Goal: Task Accomplishment & Management: Use online tool/utility

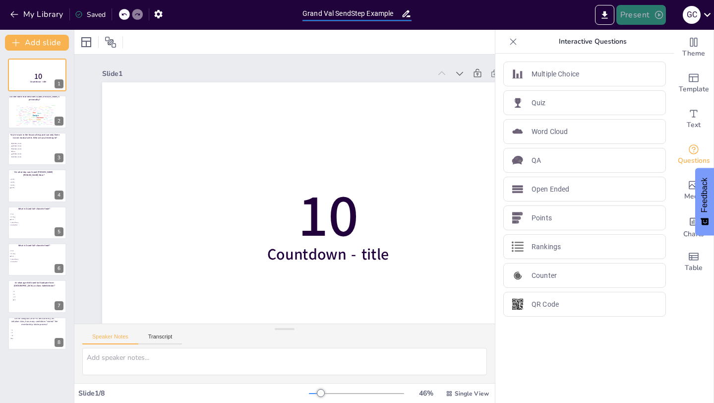
click at [634, 20] on button "Present" at bounding box center [641, 15] width 50 height 20
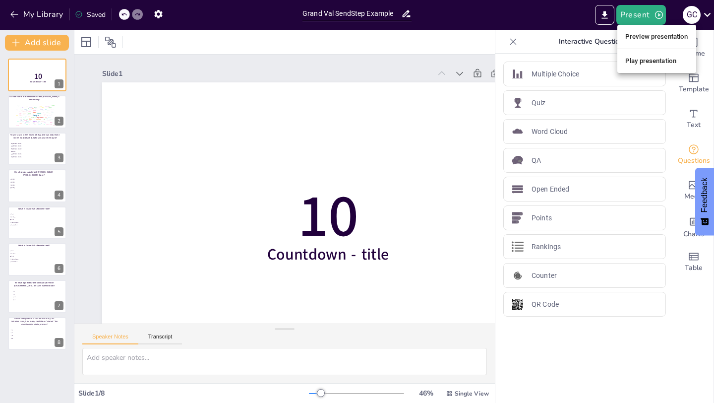
click at [651, 31] on li "Preview presentation" at bounding box center [656, 37] width 79 height 16
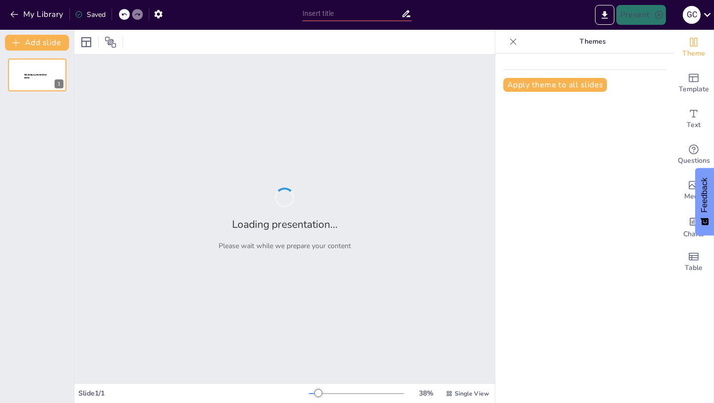
type input "Grand Val SendStep Example"
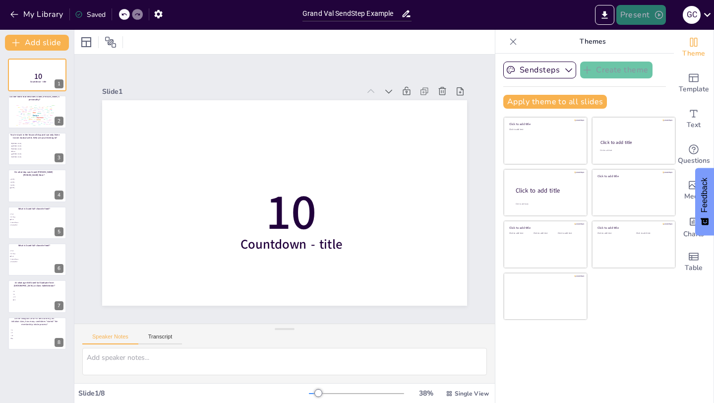
click at [637, 11] on button "Present" at bounding box center [641, 15] width 50 height 20
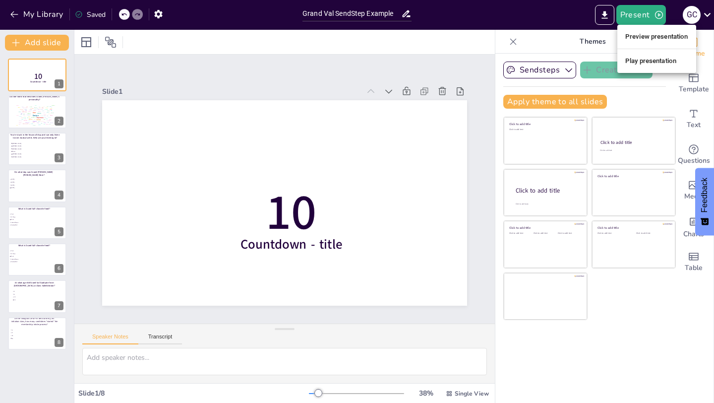
click at [641, 39] on li "Preview presentation" at bounding box center [656, 37] width 79 height 16
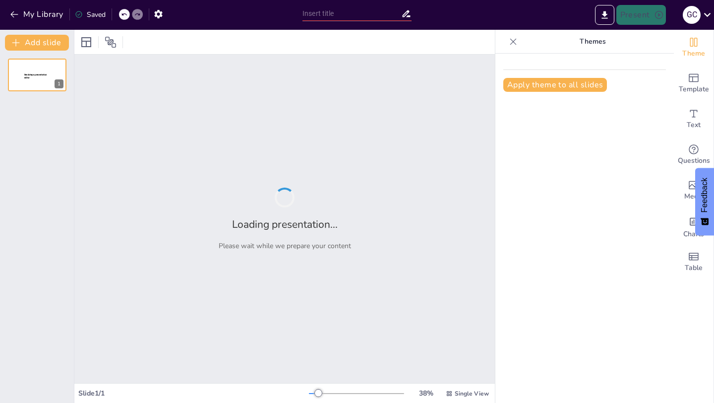
type input "Grand Val SendStep Example"
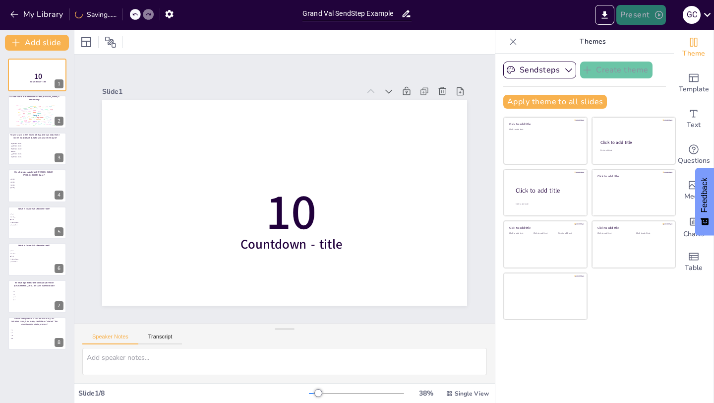
click at [646, 15] on button "Present" at bounding box center [641, 15] width 50 height 20
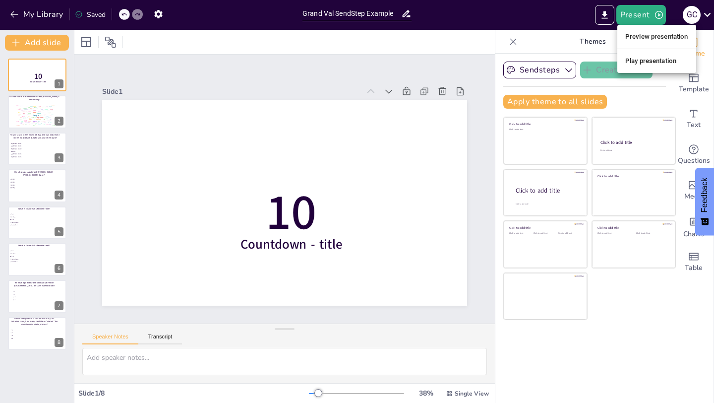
click at [648, 60] on li "Play presentation" at bounding box center [656, 61] width 79 height 16
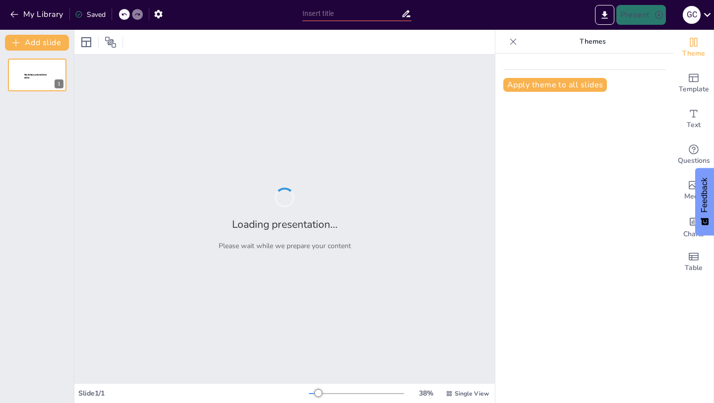
type input "Grand Val SendStep Example"
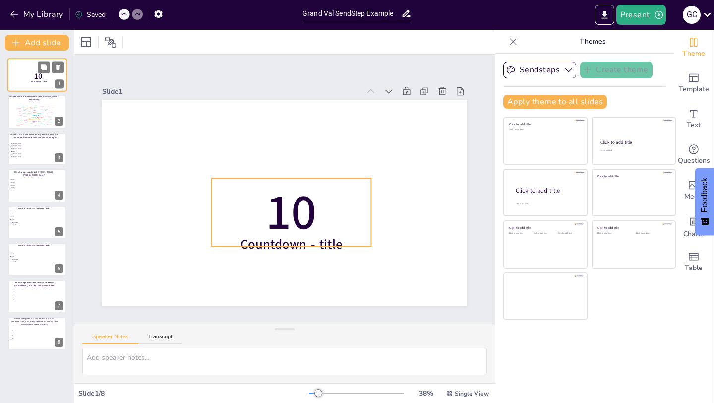
click at [33, 75] on p "10" at bounding box center [38, 76] width 26 height 11
click at [37, 79] on span "10" at bounding box center [38, 76] width 8 height 11
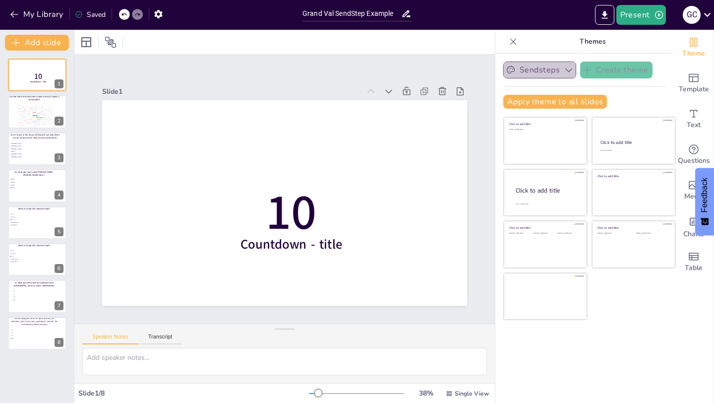
click at [550, 71] on button "Sendsteps" at bounding box center [539, 69] width 73 height 17
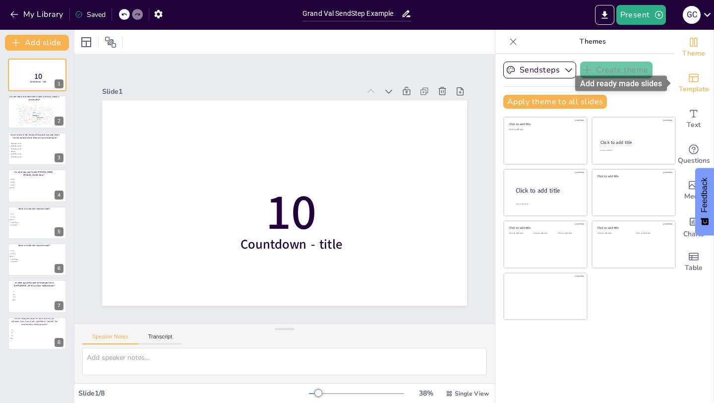
click at [695, 84] on span "Template" at bounding box center [694, 89] width 30 height 11
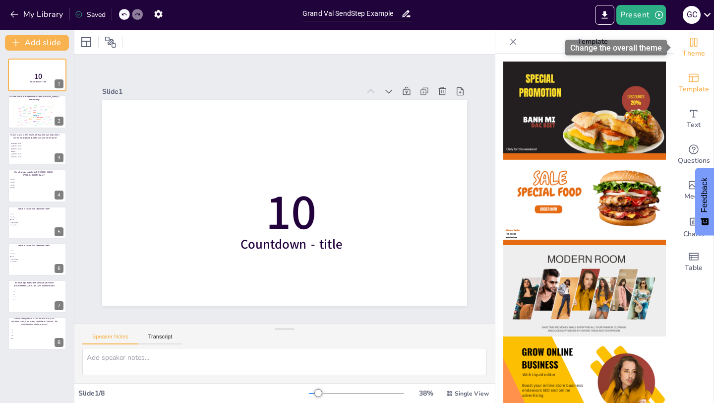
click at [694, 55] on span "Theme" at bounding box center [693, 53] width 23 height 11
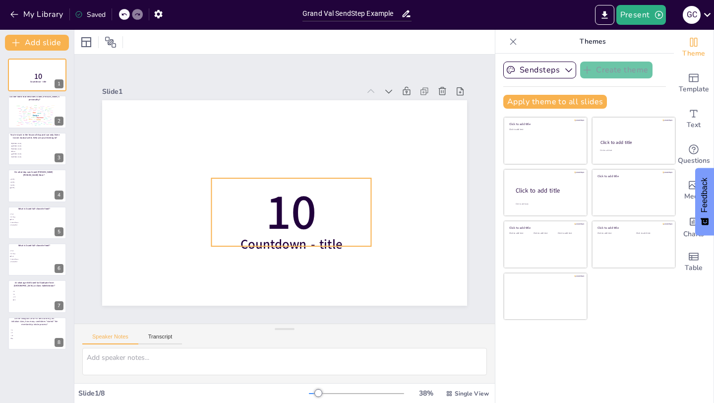
click at [296, 226] on span "10" at bounding box center [301, 205] width 77 height 83
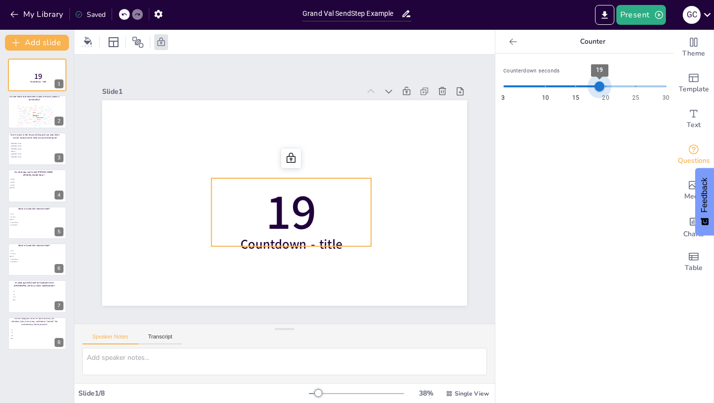
type input "20"
drag, startPoint x: 544, startPoint y: 81, endPoint x: 607, endPoint y: 85, distance: 62.6
click at [607, 85] on span "20" at bounding box center [606, 86] width 10 height 10
click at [646, 15] on button "Present" at bounding box center [641, 15] width 50 height 20
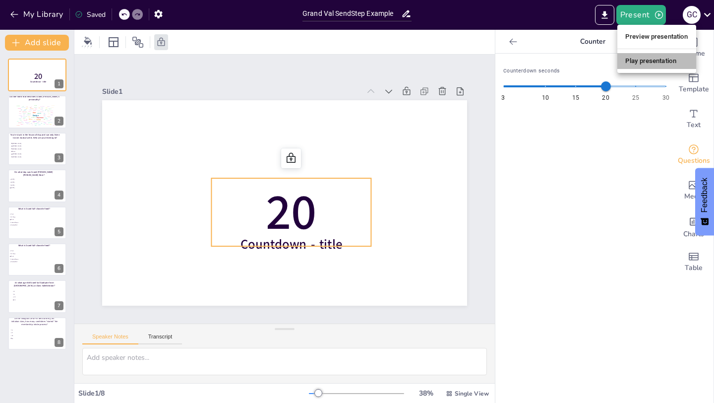
click at [658, 60] on li "Play presentation" at bounding box center [656, 61] width 79 height 16
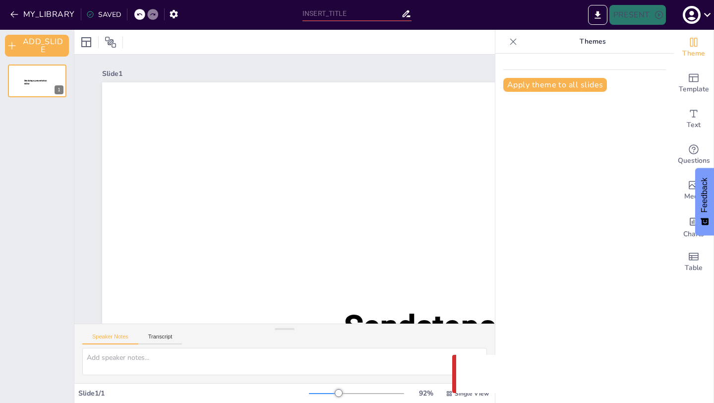
type input "Grand Val SendStep Example"
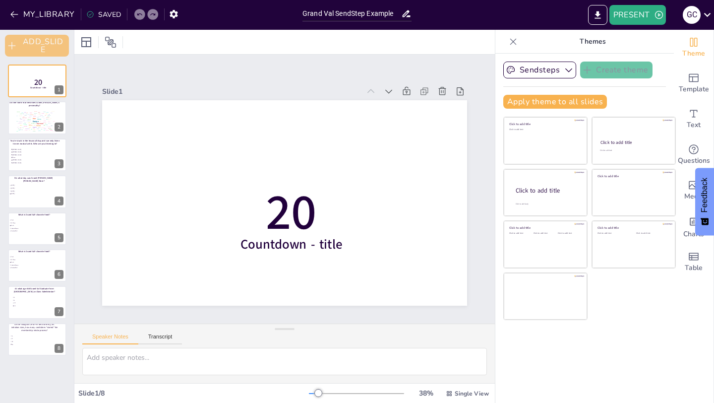
click at [40, 51] on button "ADD_SLIDE" at bounding box center [37, 46] width 64 height 22
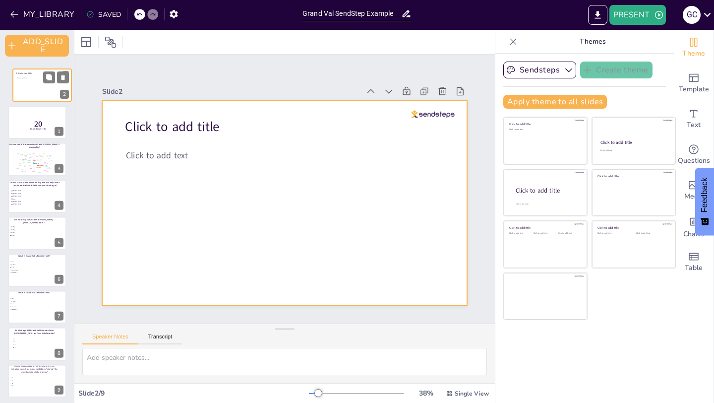
drag, startPoint x: 25, startPoint y: 117, endPoint x: 30, endPoint y: 79, distance: 38.1
click at [30, 79] on div at bounding box center [42, 84] width 59 height 33
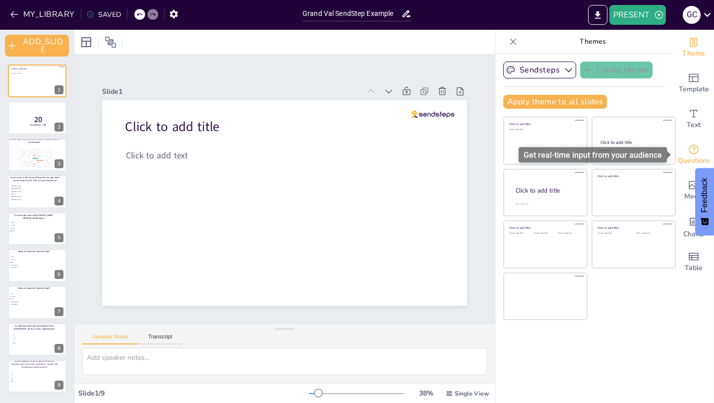
click at [700, 149] on div "Questions" at bounding box center [694, 155] width 40 height 36
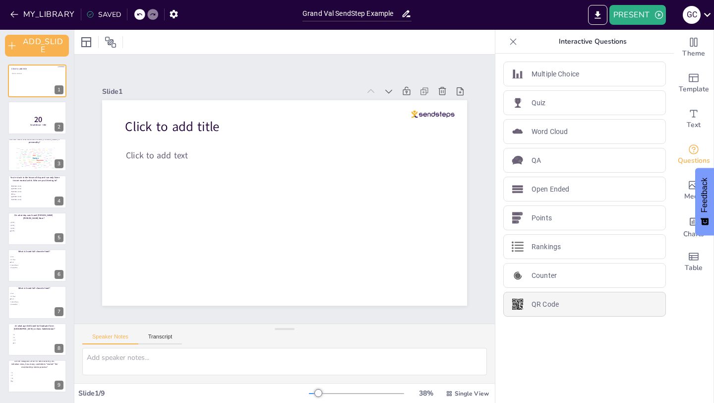
click at [556, 297] on div "QR Code" at bounding box center [584, 304] width 163 height 25
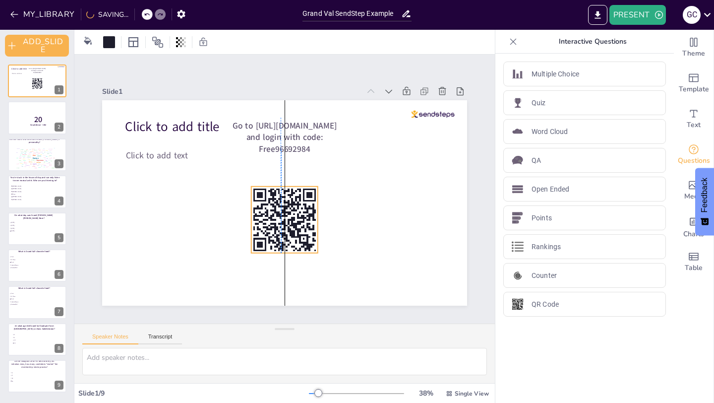
drag, startPoint x: 143, startPoint y: 154, endPoint x: 282, endPoint y: 217, distance: 152.4
click at [282, 217] on rect at bounding box center [284, 219] width 66 height 66
click at [57, 111] on icon at bounding box center [58, 110] width 4 height 5
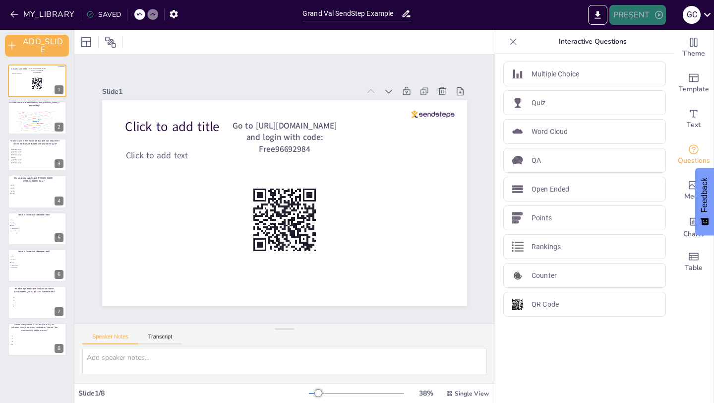
click at [637, 18] on button "PRESENT" at bounding box center [637, 15] width 57 height 20
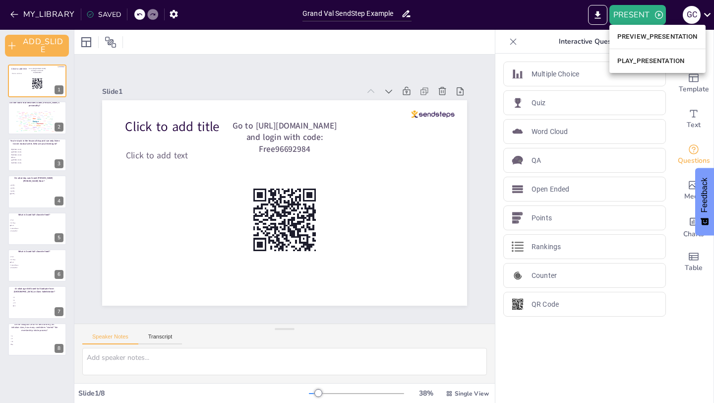
click at [640, 34] on li "PREVIEW_PRESENTATION" at bounding box center [657, 37] width 96 height 16
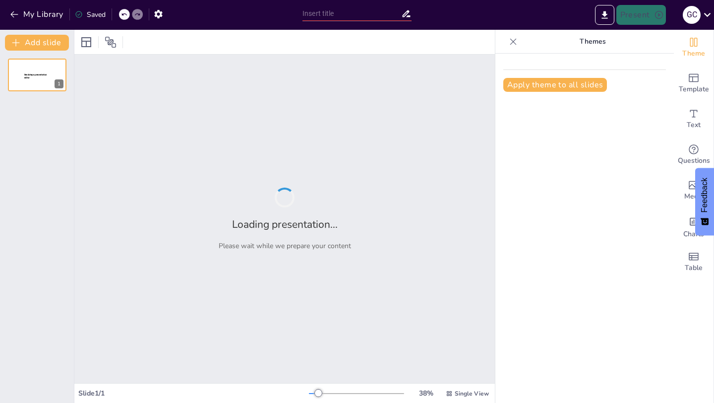
type input "Grand Val SendStep Example"
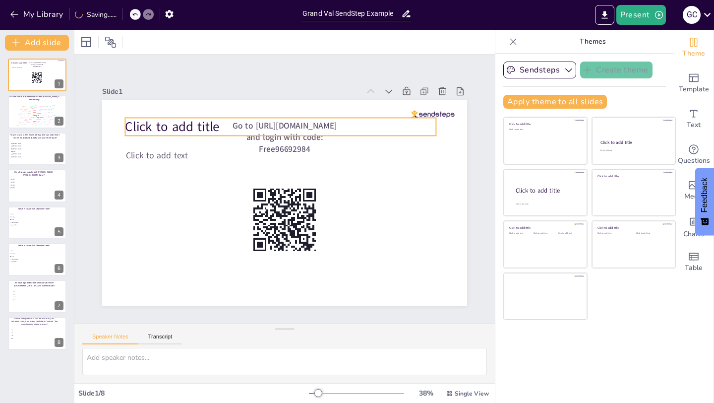
click at [184, 128] on span "Click to add title" at bounding box center [172, 127] width 95 height 18
click at [246, 270] on span "Click to add title" at bounding box center [273, 317] width 55 height 94
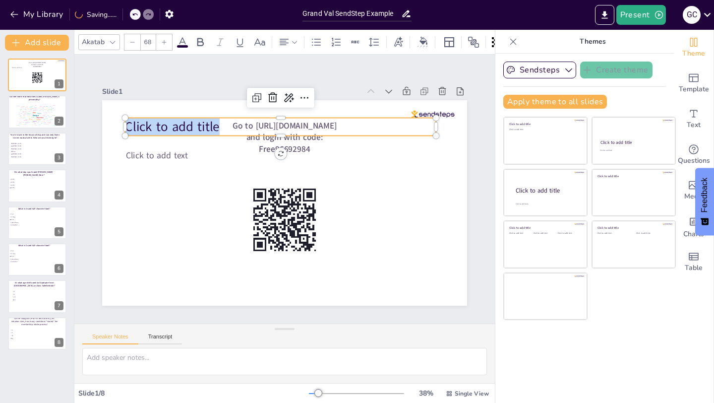
click at [333, 255] on span "Click to add title" at bounding box center [381, 273] width 96 height 37
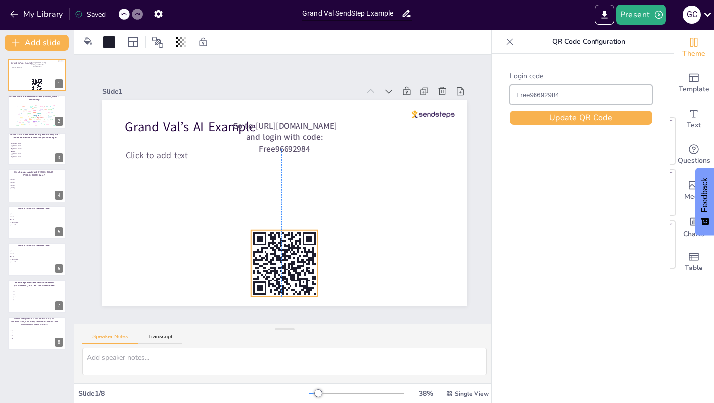
drag, startPoint x: 291, startPoint y: 222, endPoint x: 289, endPoint y: 265, distance: 43.7
click at [293, 265] on icon at bounding box center [340, 238] width 94 height 94
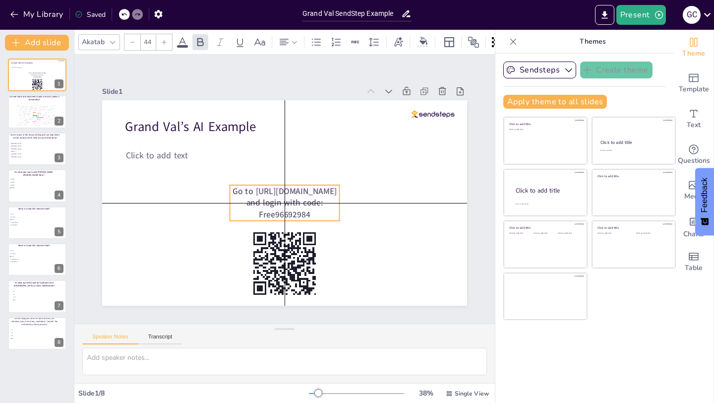
drag, startPoint x: 288, startPoint y: 138, endPoint x: 289, endPoint y: 201, distance: 62.5
click at [289, 201] on span "Go to [URL][DOMAIN_NAME] and login with code: Free96692984" at bounding box center [283, 186] width 91 height 74
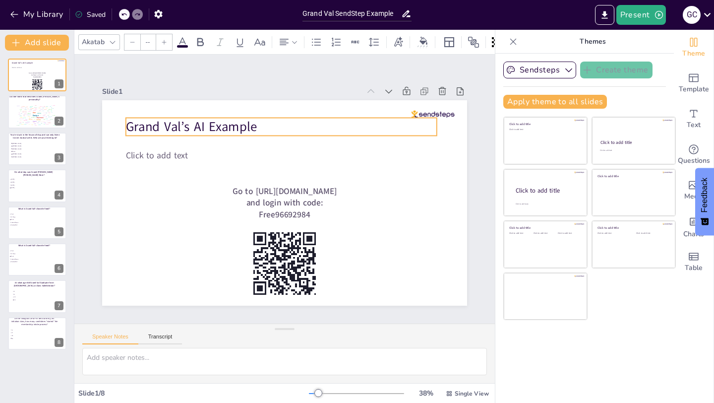
type input "68"
click at [248, 222] on span "Grand Val’s AI Example" at bounding box center [232, 288] width 31 height 132
click at [341, 125] on span "Grand Val’s AI Example" at bounding box center [356, 103] width 31 height 132
click at [254, 125] on span "Grand Val’s AI Example" at bounding box center [268, 77] width 101 height 109
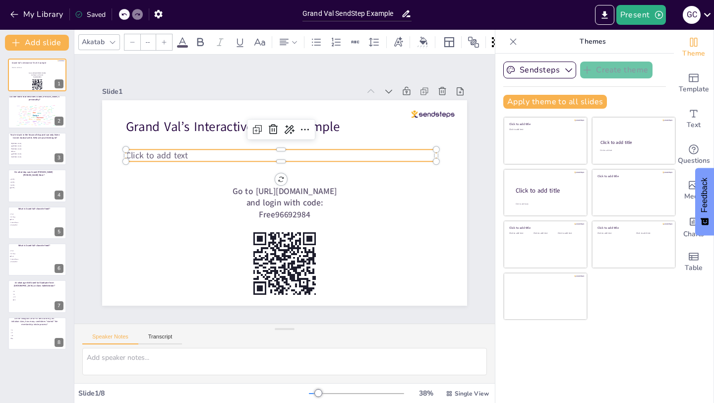
type input "45"
click at [151, 124] on span "Click to add text" at bounding box center [181, 106] width 61 height 36
click at [185, 104] on span "Click to add text" at bounding box center [212, 79] width 54 height 50
click at [322, 97] on span "Click to add text" at bounding box center [331, 65] width 18 height 63
click at [199, 99] on span "Click to add text" at bounding box center [224, 72] width 50 height 54
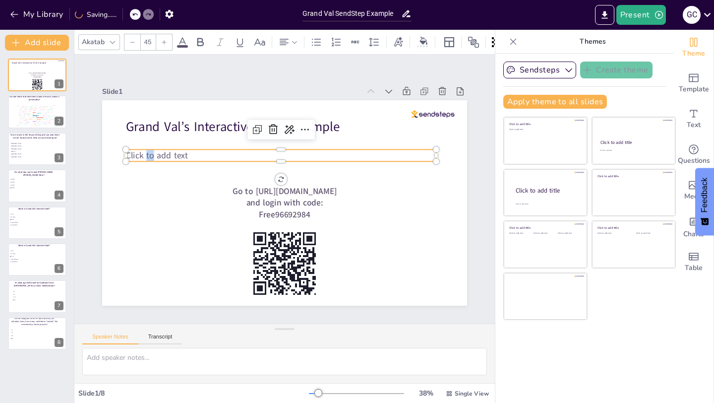
click at [312, 92] on span "Click to add text" at bounding box center [318, 61] width 12 height 62
click at [185, 103] on span "Click to add text" at bounding box center [212, 78] width 54 height 50
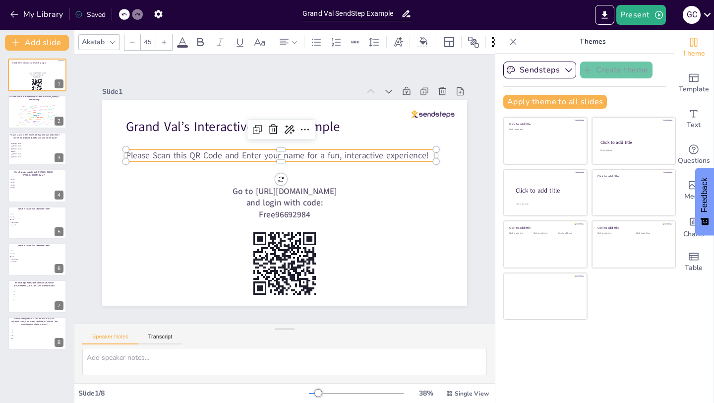
click at [645, 98] on div "Apply theme to all slides" at bounding box center [584, 102] width 163 height 14
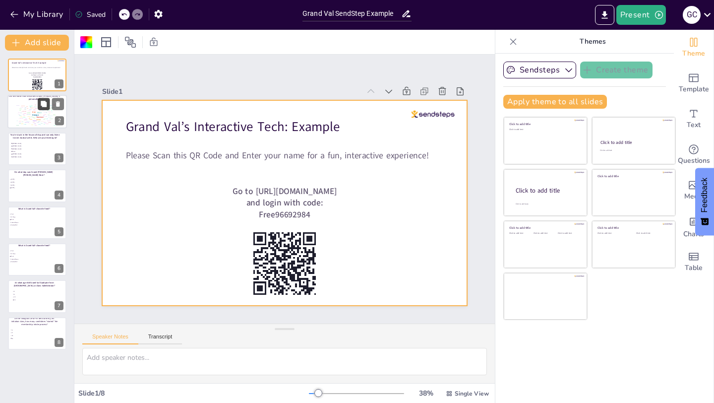
click at [44, 110] on button at bounding box center [44, 104] width 12 height 12
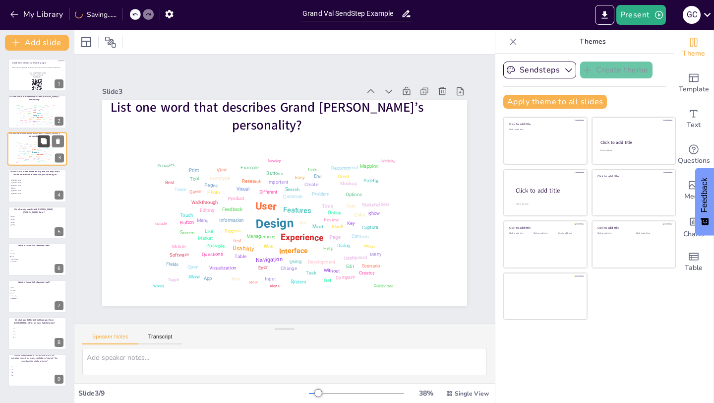
click at [42, 140] on icon at bounding box center [44, 141] width 6 height 6
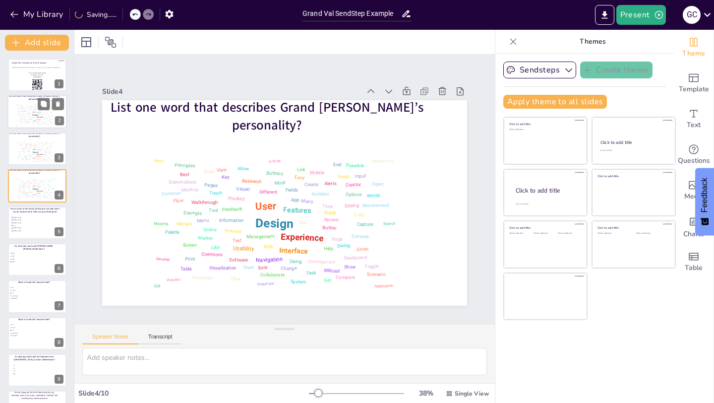
click at [41, 114] on div "Design User Experience Interface Features Navigation Usability Test Process Inf…" at bounding box center [35, 115] width 42 height 24
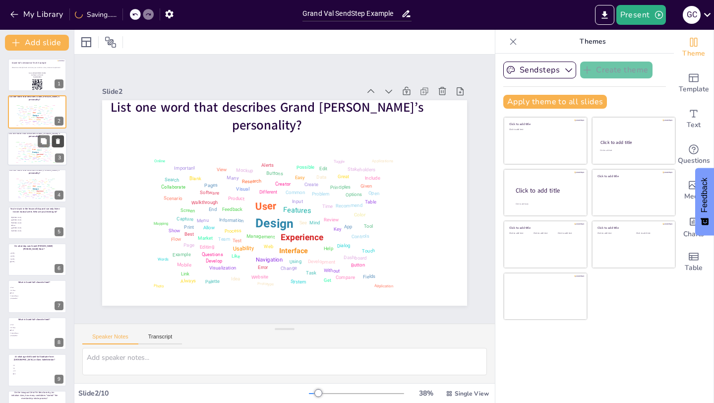
click at [58, 144] on icon at bounding box center [58, 140] width 7 height 7
click at [29, 70] on div at bounding box center [37, 75] width 60 height 34
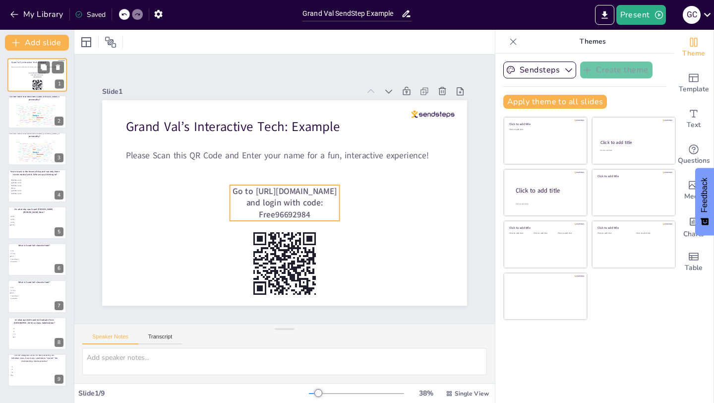
click at [28, 75] on p "Go to [URL][DOMAIN_NAME] and login with code: Free96692984" at bounding box center [37, 75] width 18 height 6
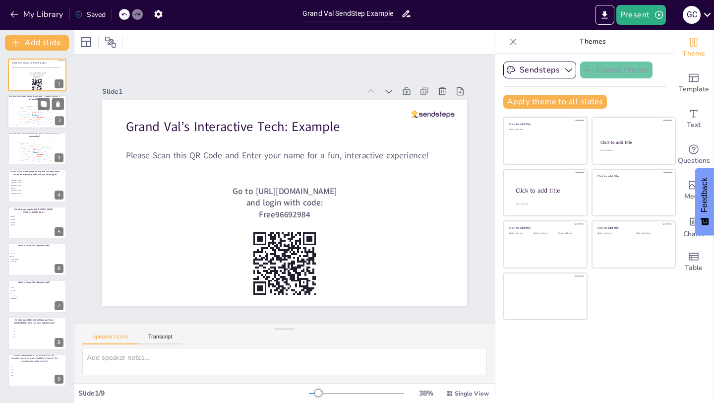
click at [28, 105] on div "Design User Experience Interface Features Navigation Usability Test Process Inf…" at bounding box center [35, 115] width 42 height 24
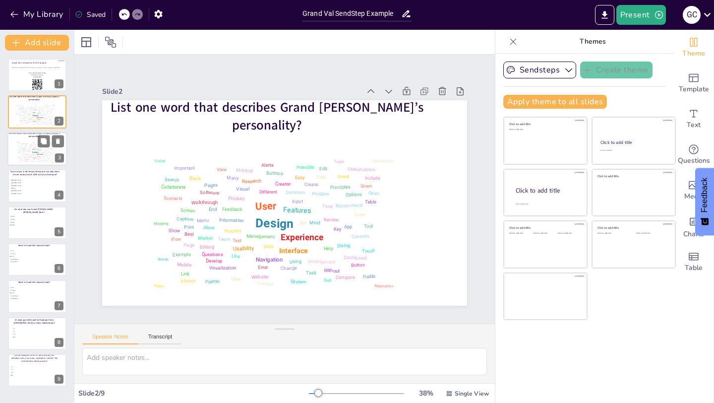
click at [24, 147] on div "Design User Experience Interface Features Navigation Usability Test Process Inf…" at bounding box center [35, 152] width 42 height 24
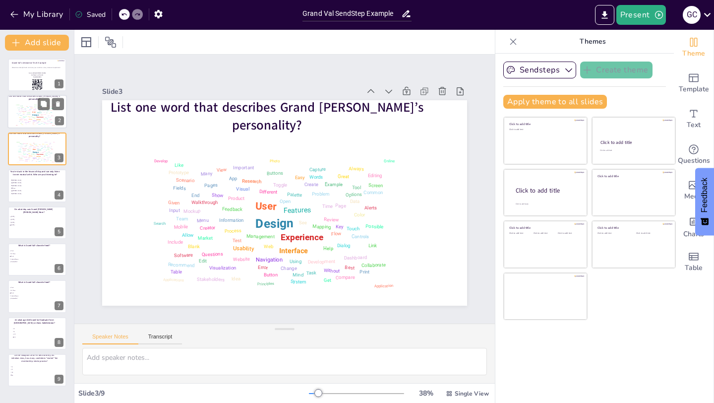
click at [32, 103] on div "Design User Experience Interface Features Navigation Usability Test Process Inf…" at bounding box center [35, 115] width 42 height 24
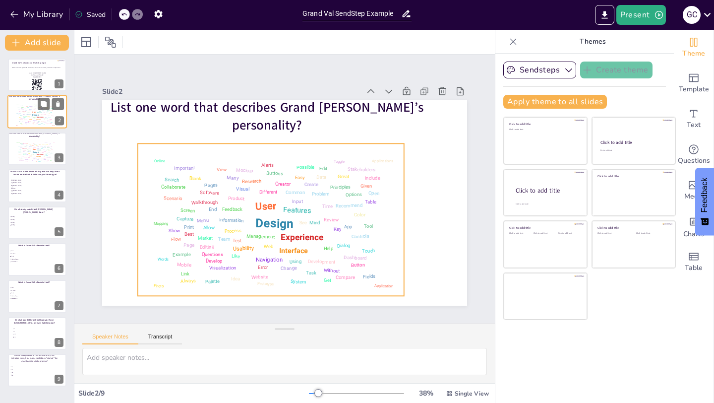
click at [38, 124] on div "Design User Experience Interface Features Navigation Usability Test Process Inf…" at bounding box center [35, 115] width 42 height 24
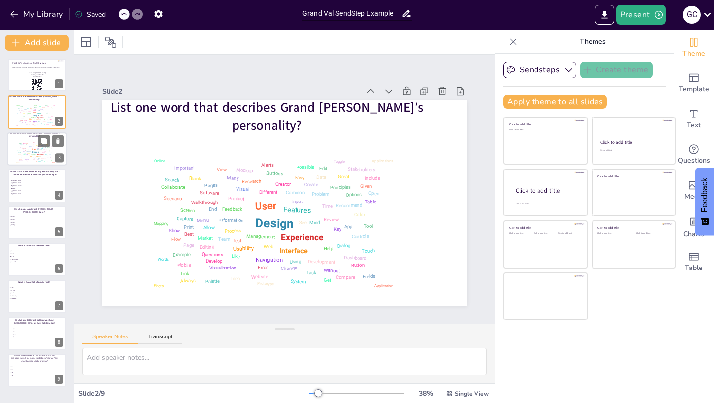
click at [35, 149] on div "User" at bounding box center [33, 149] width 3 height 2
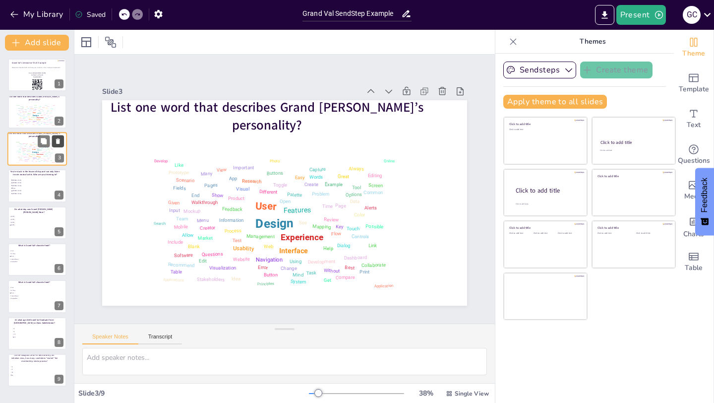
click at [58, 144] on icon at bounding box center [58, 140] width 7 height 7
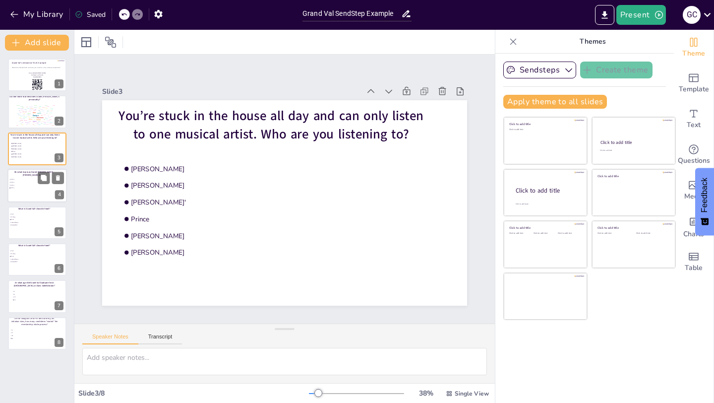
click at [32, 182] on span "[DATE]" at bounding box center [24, 181] width 28 height 1
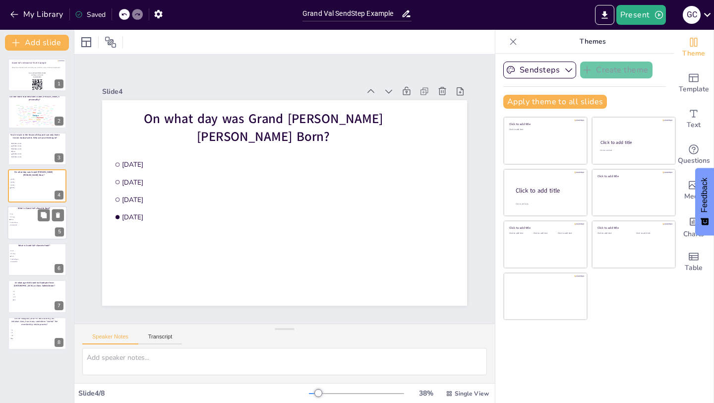
click at [31, 222] on span "Lobster Bisque" at bounding box center [24, 221] width 28 height 1
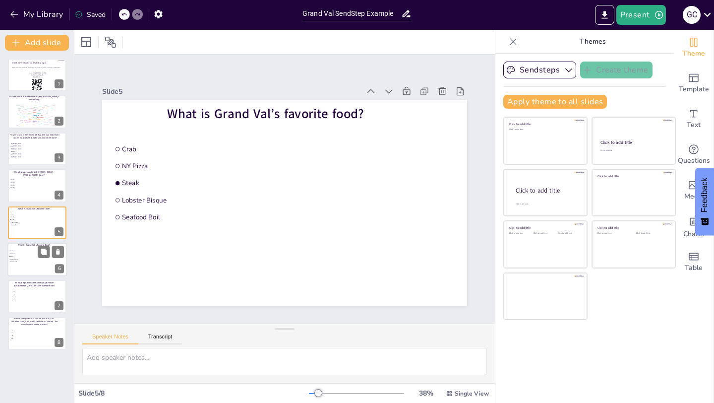
click at [31, 259] on span "Lobster Bisque" at bounding box center [24, 258] width 28 height 1
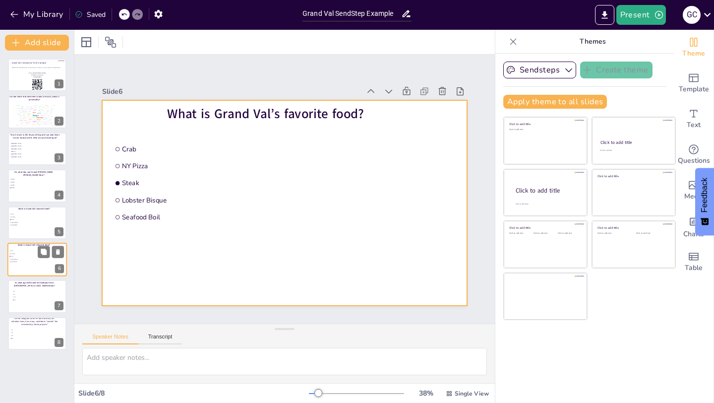
click at [22, 265] on div at bounding box center [37, 259] width 60 height 34
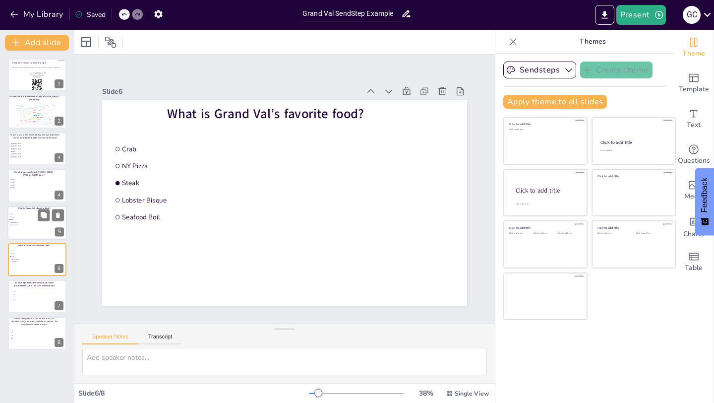
click at [26, 221] on li "Lobster Bisque" at bounding box center [24, 222] width 30 height 2
click at [28, 250] on span "Crab" at bounding box center [24, 250] width 28 height 1
click at [60, 254] on icon at bounding box center [58, 251] width 7 height 7
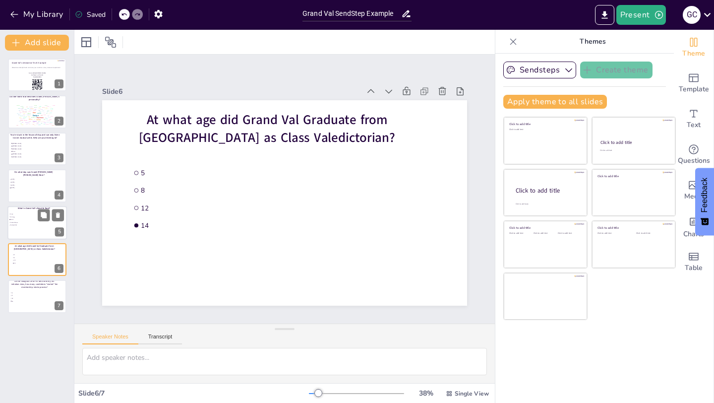
click at [29, 220] on li "Steak" at bounding box center [24, 219] width 30 height 2
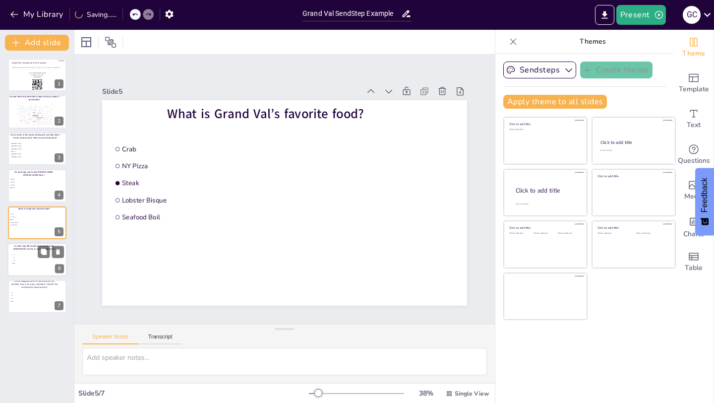
click at [25, 254] on span "5" at bounding box center [28, 254] width 28 height 1
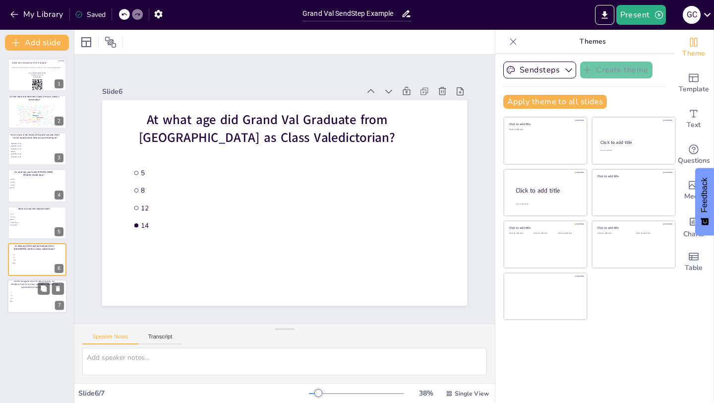
click at [29, 292] on span "5" at bounding box center [25, 292] width 28 height 1
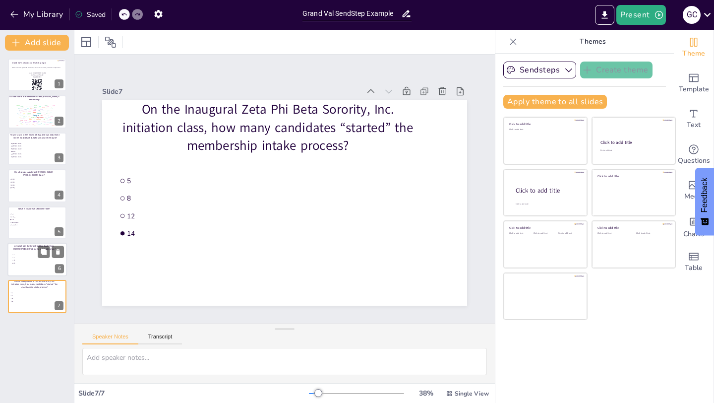
click at [29, 265] on div at bounding box center [37, 259] width 60 height 34
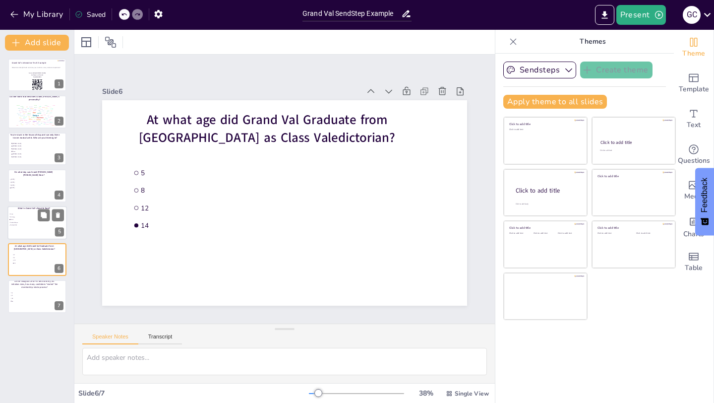
click at [23, 234] on div at bounding box center [37, 223] width 60 height 34
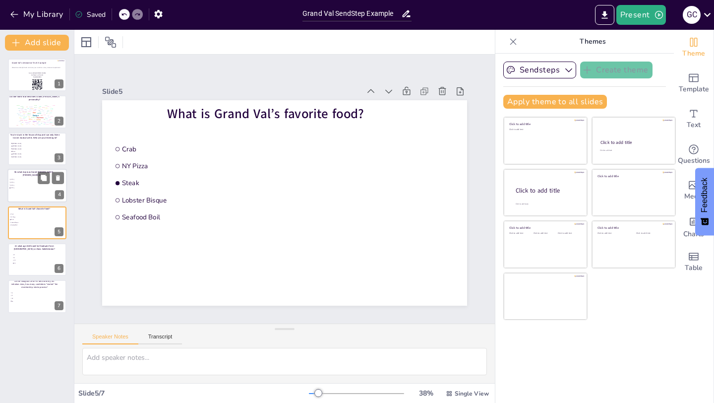
click at [26, 192] on div at bounding box center [37, 186] width 60 height 34
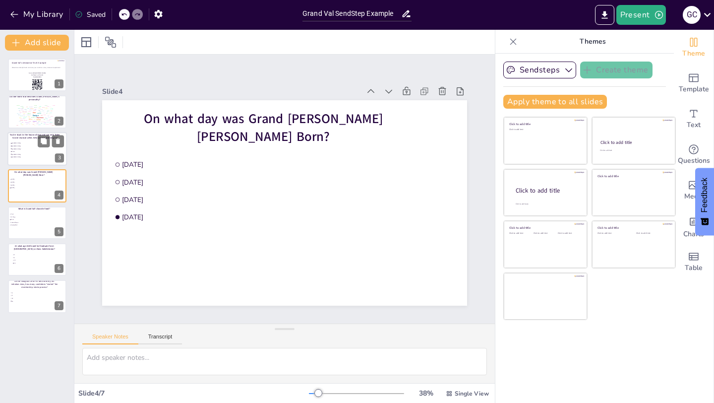
click at [29, 156] on li "[PERSON_NAME]" at bounding box center [25, 157] width 30 height 2
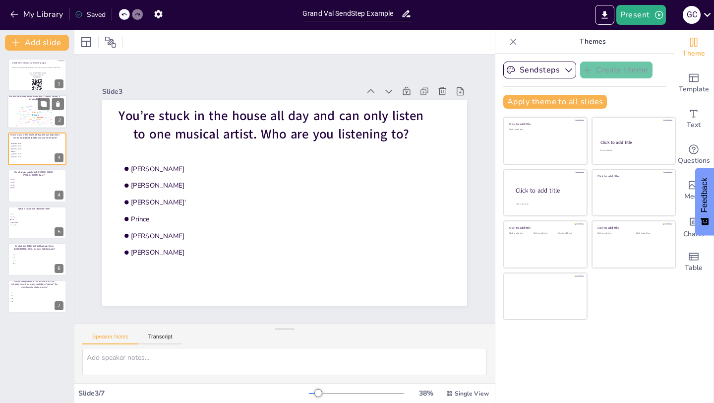
click at [33, 121] on div "Navigation" at bounding box center [34, 120] width 5 height 1
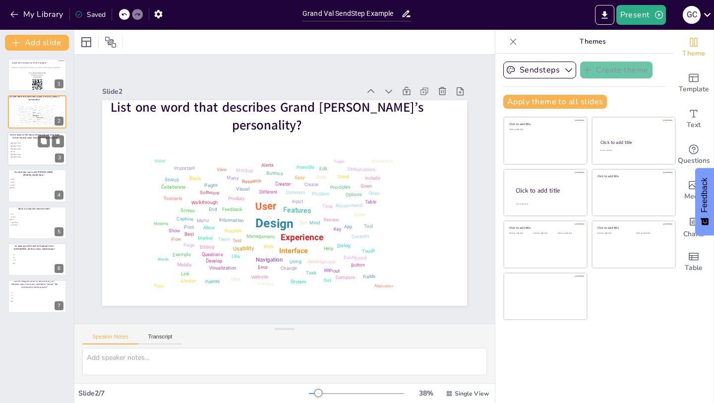
click at [29, 161] on div at bounding box center [37, 149] width 60 height 34
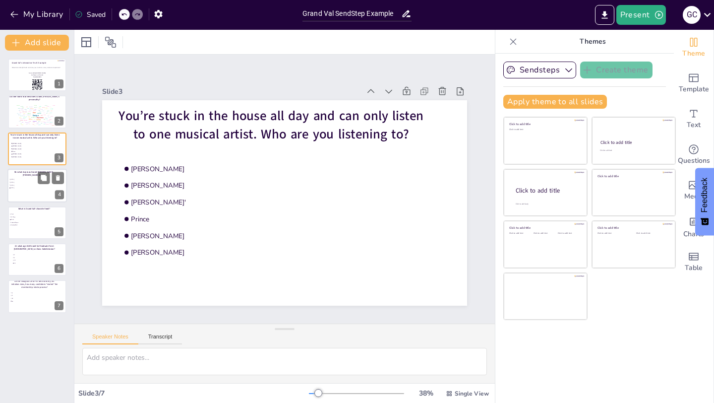
click at [33, 191] on div at bounding box center [37, 186] width 60 height 34
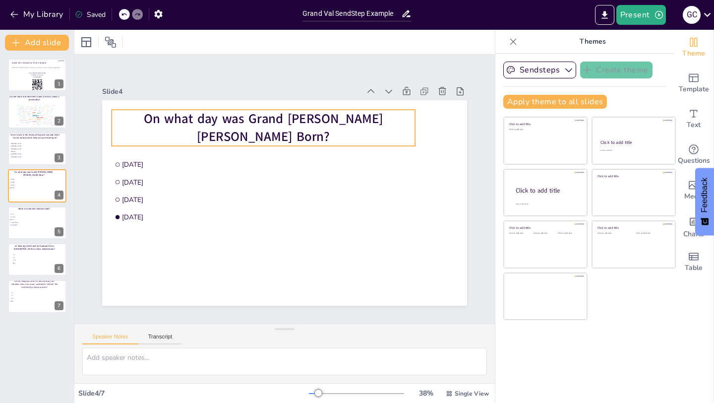
click at [340, 126] on span "On what day was Grand [PERSON_NAME] [PERSON_NAME] Born?" at bounding box center [344, 147] width 91 height 233
click at [328, 129] on span "On what day was Grand [PERSON_NAME] [PERSON_NAME] Born?" at bounding box center [226, 144] width 204 height 155
click at [341, 127] on span "On what day was Grand [PERSON_NAME] [PERSON_NAME] Born?" at bounding box center [355, 183] width 74 height 238
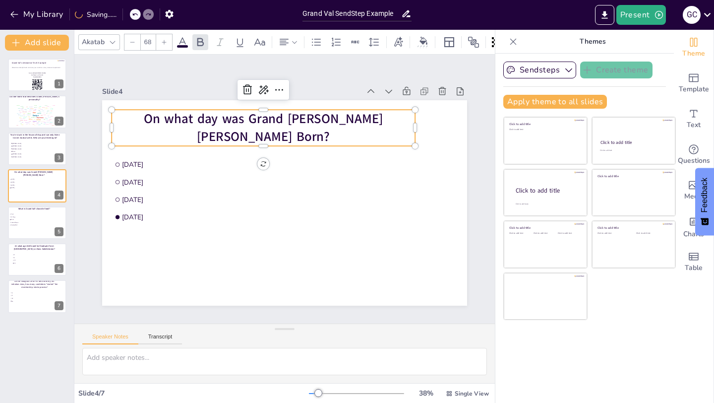
click at [257, 127] on span "On what day was Grand [PERSON_NAME] [PERSON_NAME] Born?" at bounding box center [211, 187] width 91 height 233
click at [341, 127] on span "On what day was Grand [PERSON_NAME] [PERSON_NAME] Born?" at bounding box center [315, 122] width 189 height 173
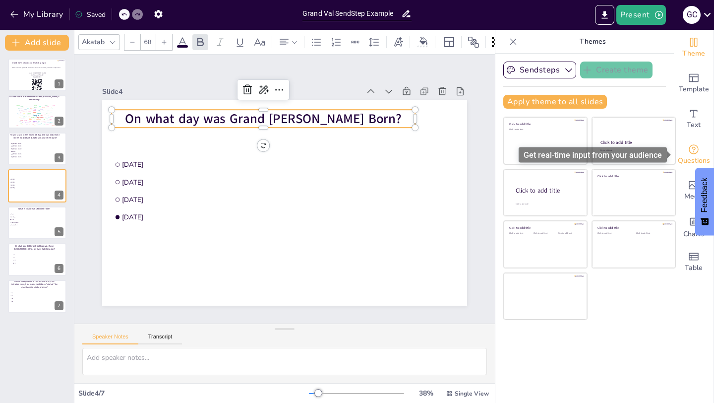
click at [692, 145] on icon "Get real-time input from your audience" at bounding box center [694, 149] width 10 height 10
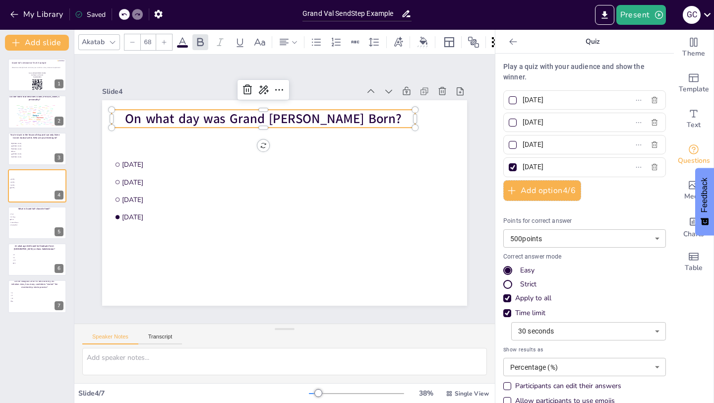
click at [514, 43] on icon at bounding box center [513, 42] width 10 height 10
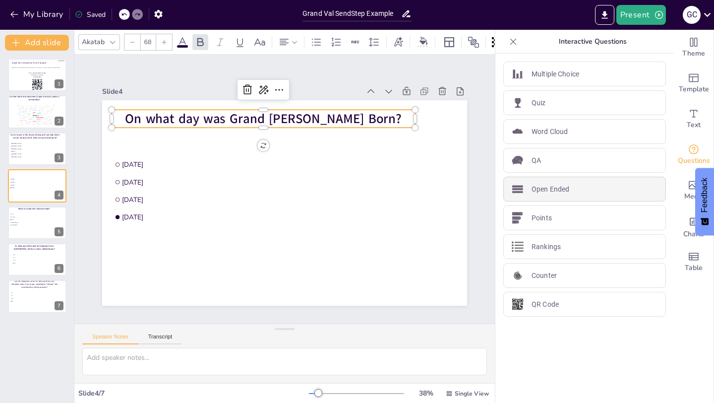
click at [546, 188] on p "Open Ended" at bounding box center [551, 189] width 38 height 10
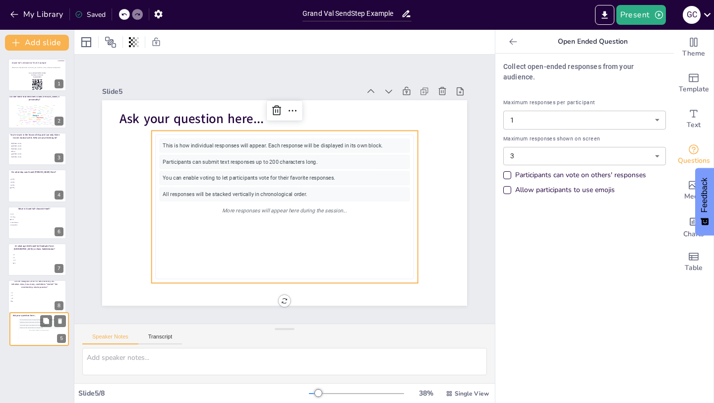
drag, startPoint x: 31, startPoint y: 220, endPoint x: 33, endPoint y: 329, distance: 108.6
click at [33, 329] on div "This is how individual responses will appear. Each response will be displayed i…" at bounding box center [39, 329] width 40 height 22
click at [264, 180] on div "You can enable voting to let participants vote for their favorite responses." at bounding box center [281, 178] width 242 height 91
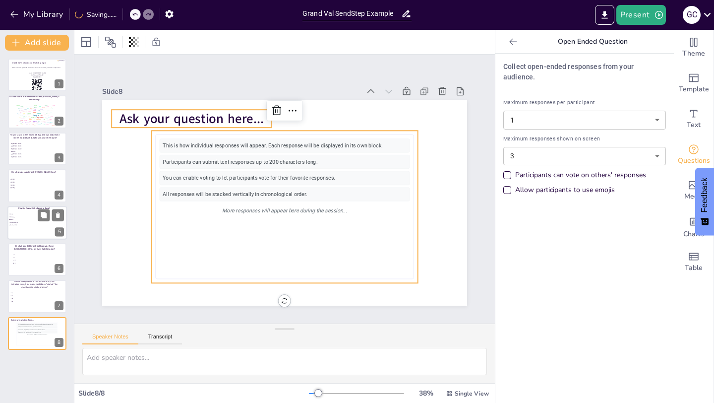
click at [222, 119] on span "Ask your question here..." at bounding box center [179, 139] width 145 height 47
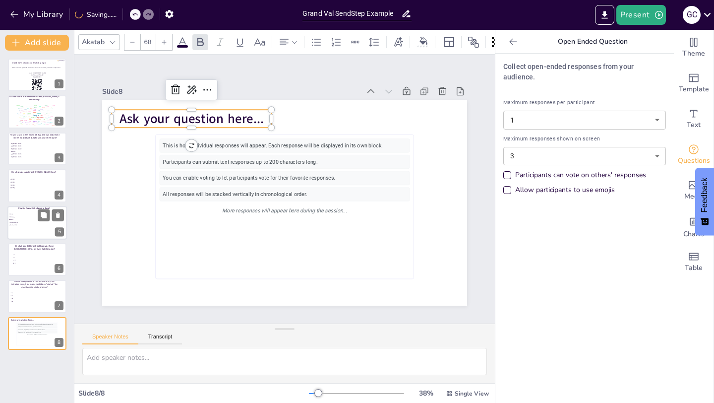
click at [349, 119] on span "Ask your question here..." at bounding box center [386, 132] width 75 height 139
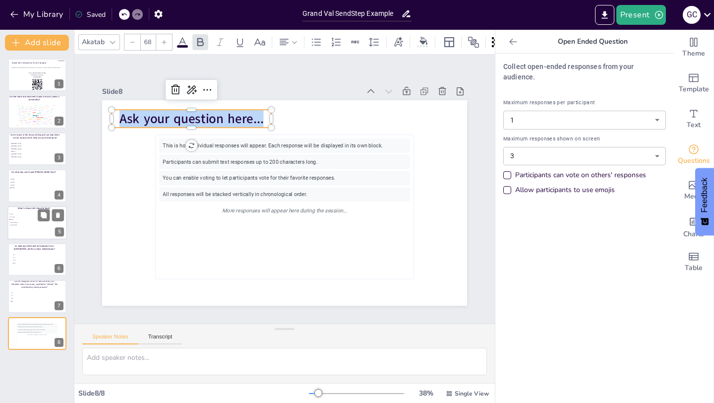
click at [329, 178] on span "Ask your question here..." at bounding box center [398, 215] width 139 height 75
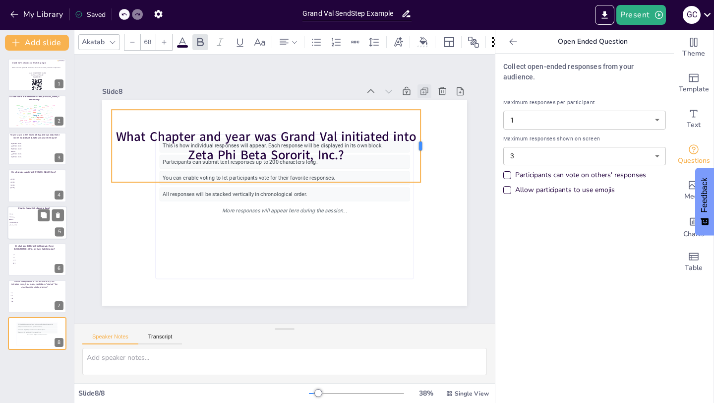
drag, startPoint x: 273, startPoint y: 145, endPoint x: 421, endPoint y: 98, distance: 156.0
click at [421, 98] on div "Slide 8 This is how individual responses will appear. Each response will be dis…" at bounding box center [279, 191] width 323 height 416
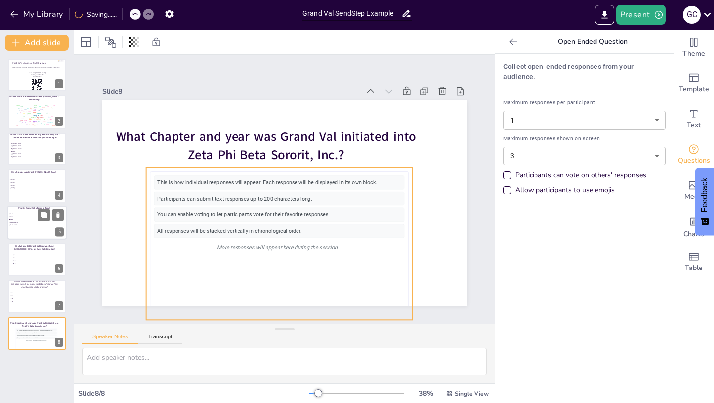
drag, startPoint x: 300, startPoint y: 251, endPoint x: 295, endPoint y: 284, distance: 32.7
click at [295, 288] on div "This is how individual responses will appear. Each response will be displayed i…" at bounding box center [244, 225] width 277 height 269
click at [634, 144] on body "My Library Saved Grand Val SendStep Example Present G C Document fonts Akatab R…" at bounding box center [357, 201] width 714 height 403
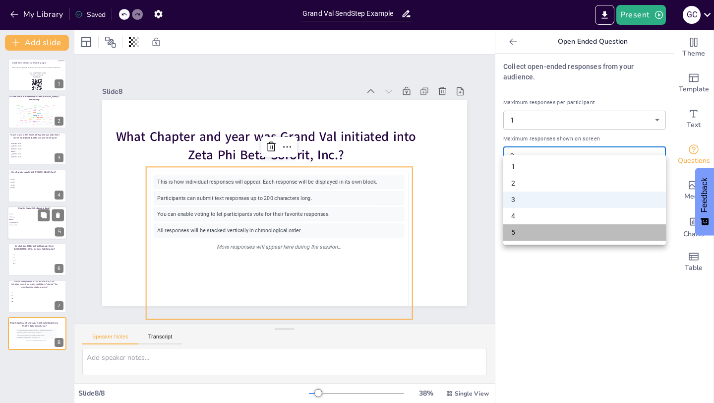
click at [538, 231] on li "5" at bounding box center [584, 232] width 163 height 16
type input "5"
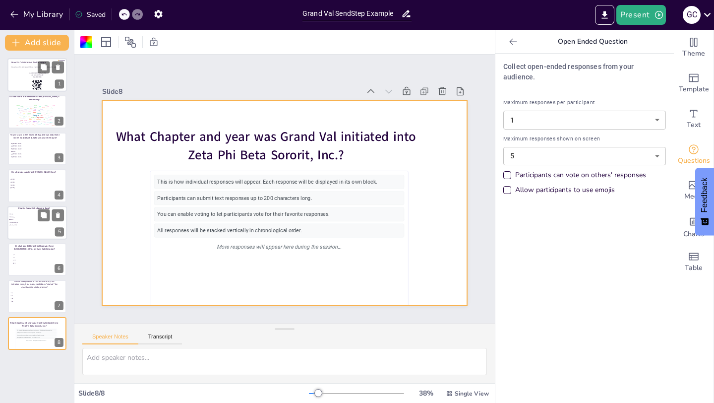
click at [45, 78] on div at bounding box center [37, 75] width 60 height 34
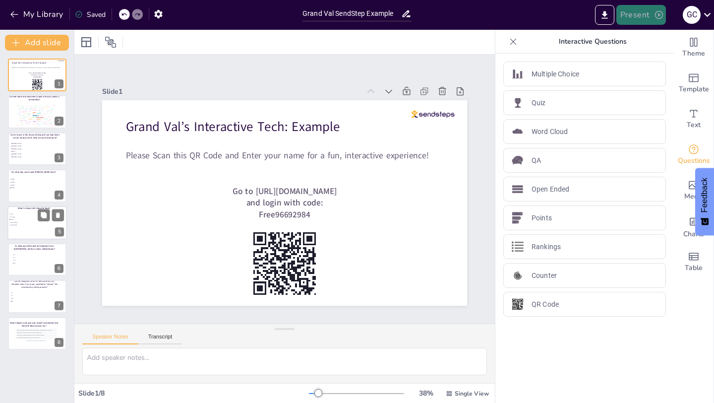
click at [638, 18] on button "Present" at bounding box center [641, 15] width 50 height 20
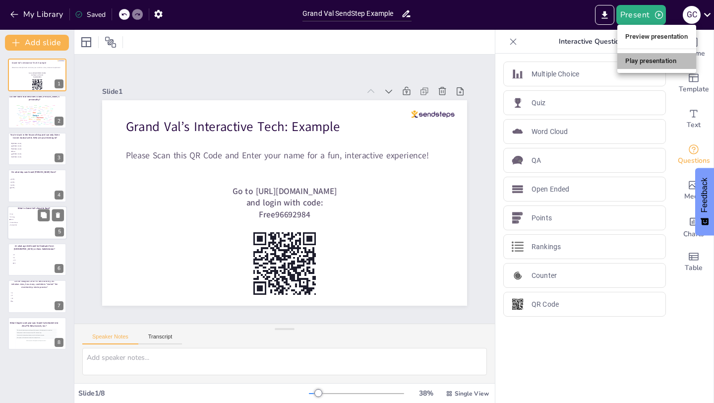
click at [640, 62] on li "Play presentation" at bounding box center [656, 61] width 79 height 16
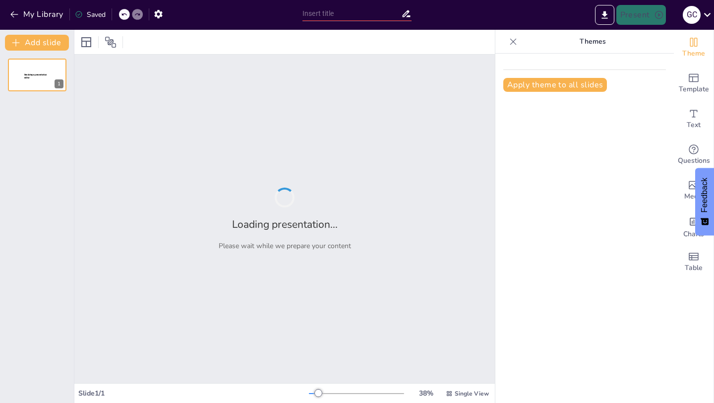
type input "Grand Val SendStep Example"
